Goal: Navigation & Orientation: Go to known website

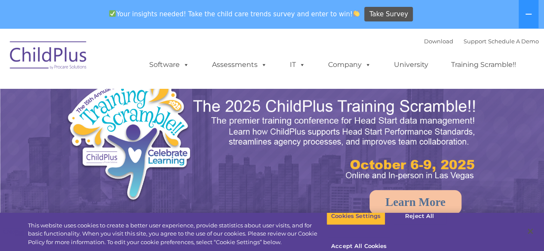
select select "MEDIUM"
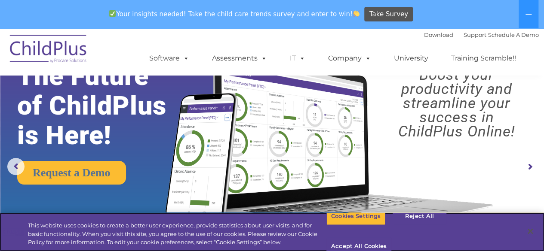
scroll to position [28, 0]
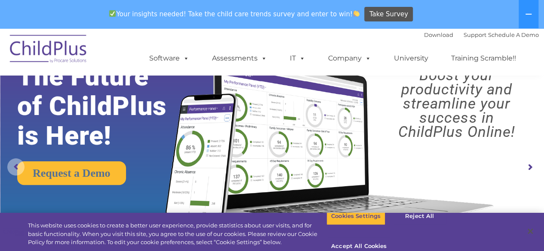
click at [13, 162] on rs-arrow at bounding box center [15, 167] width 17 height 17
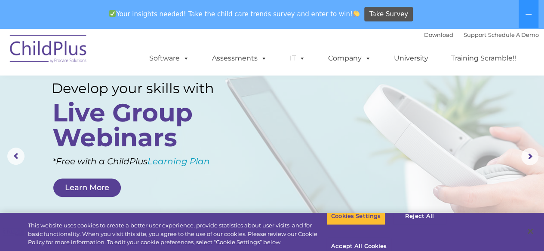
scroll to position [44, 0]
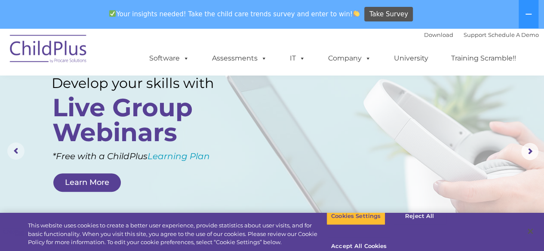
click at [9, 153] on rs-arrow at bounding box center [15, 151] width 17 height 17
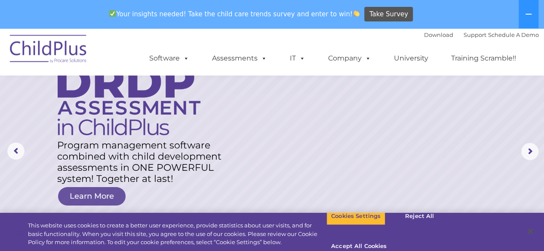
scroll to position [51, 0]
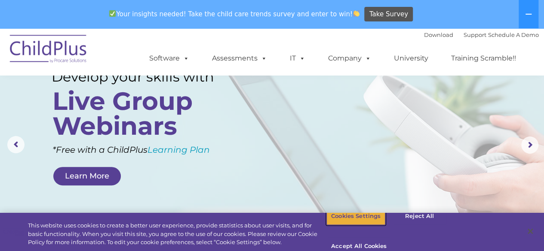
click at [359, 226] on button "Cookies Settings" at bounding box center [355, 217] width 59 height 18
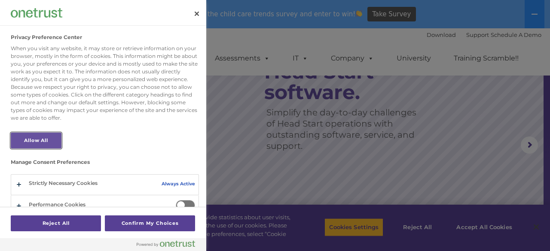
click at [40, 138] on button "Allow All" at bounding box center [36, 141] width 51 height 16
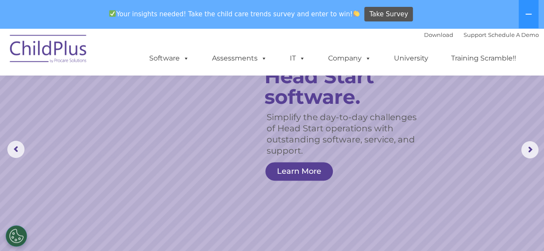
scroll to position [46, 0]
